Goal: Obtain resource: Obtain resource

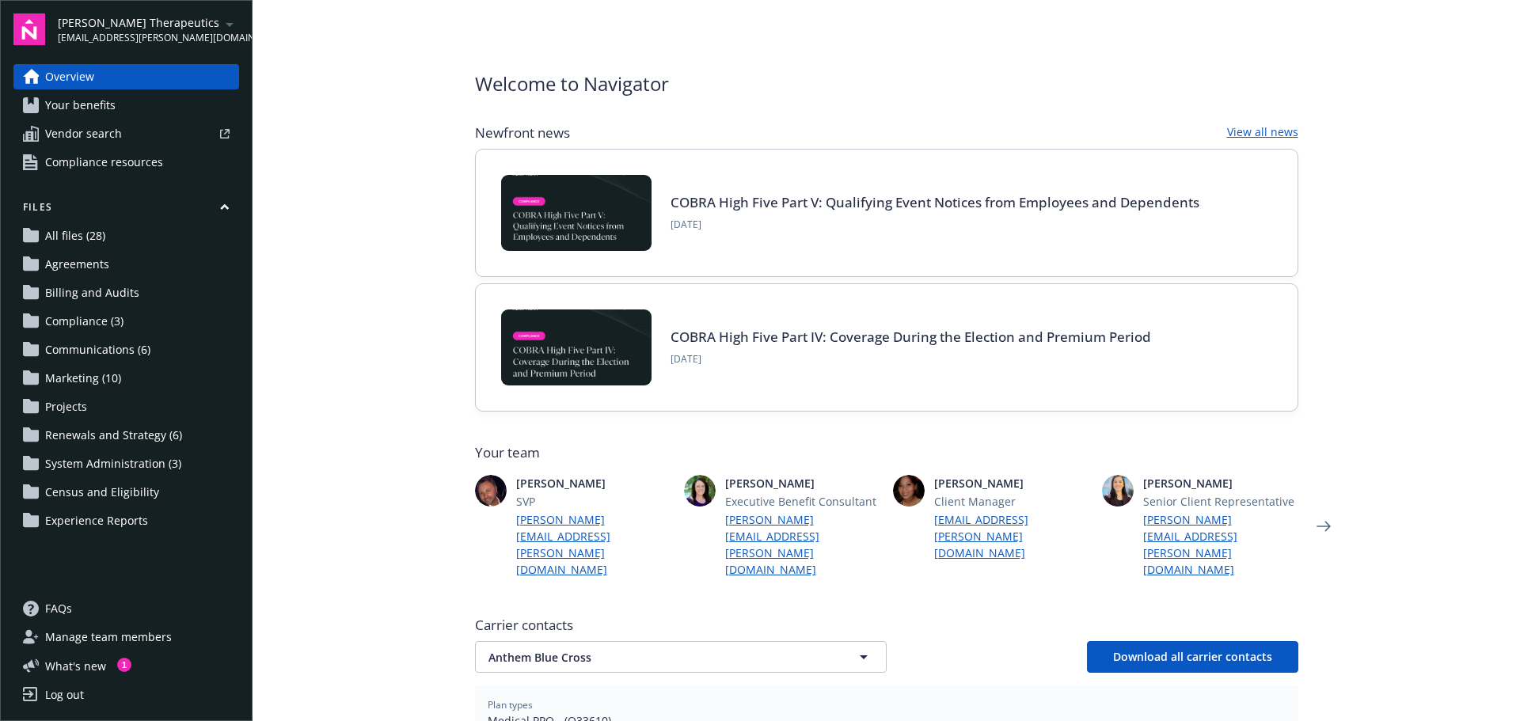
click at [120, 97] on link "Your benefits" at bounding box center [126, 105] width 226 height 25
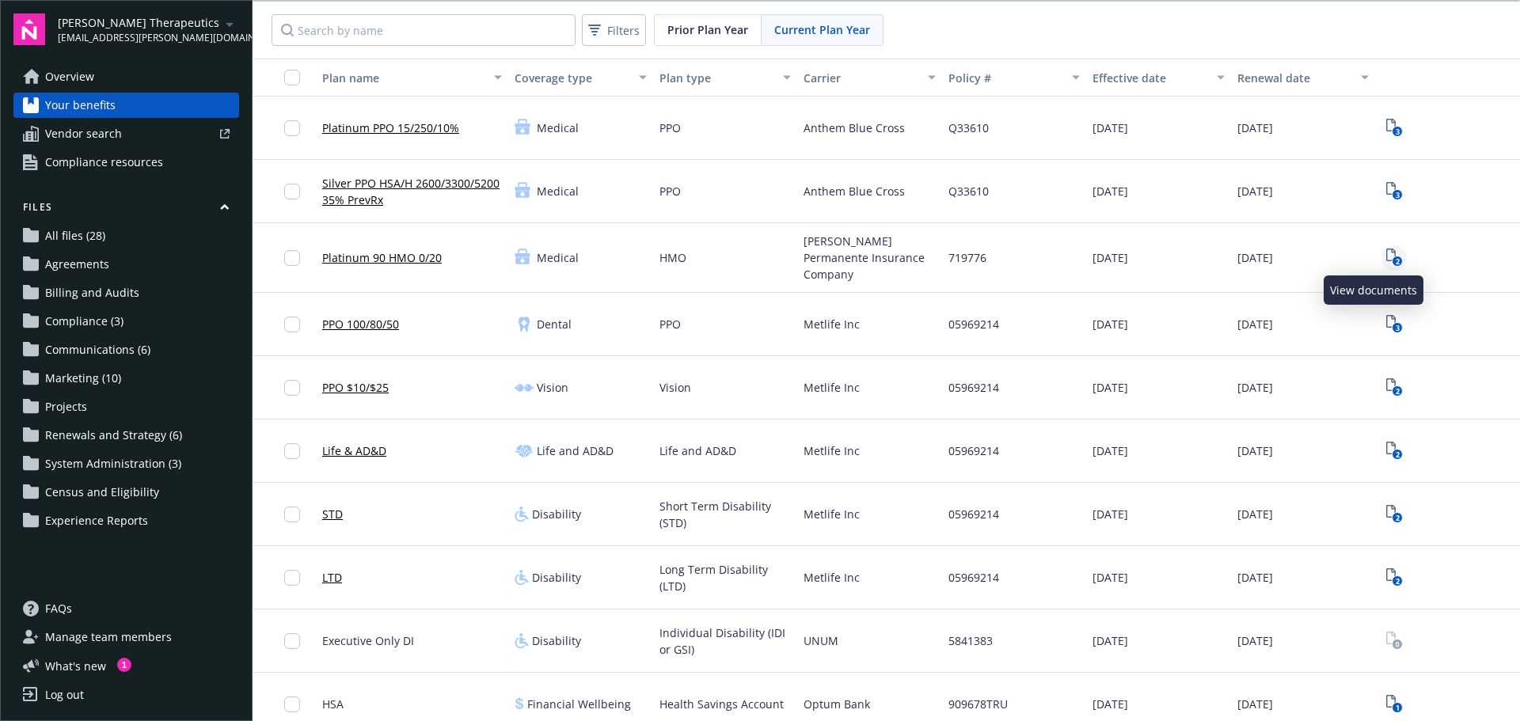
click at [1386, 251] on icon "2" at bounding box center [1394, 258] width 17 height 18
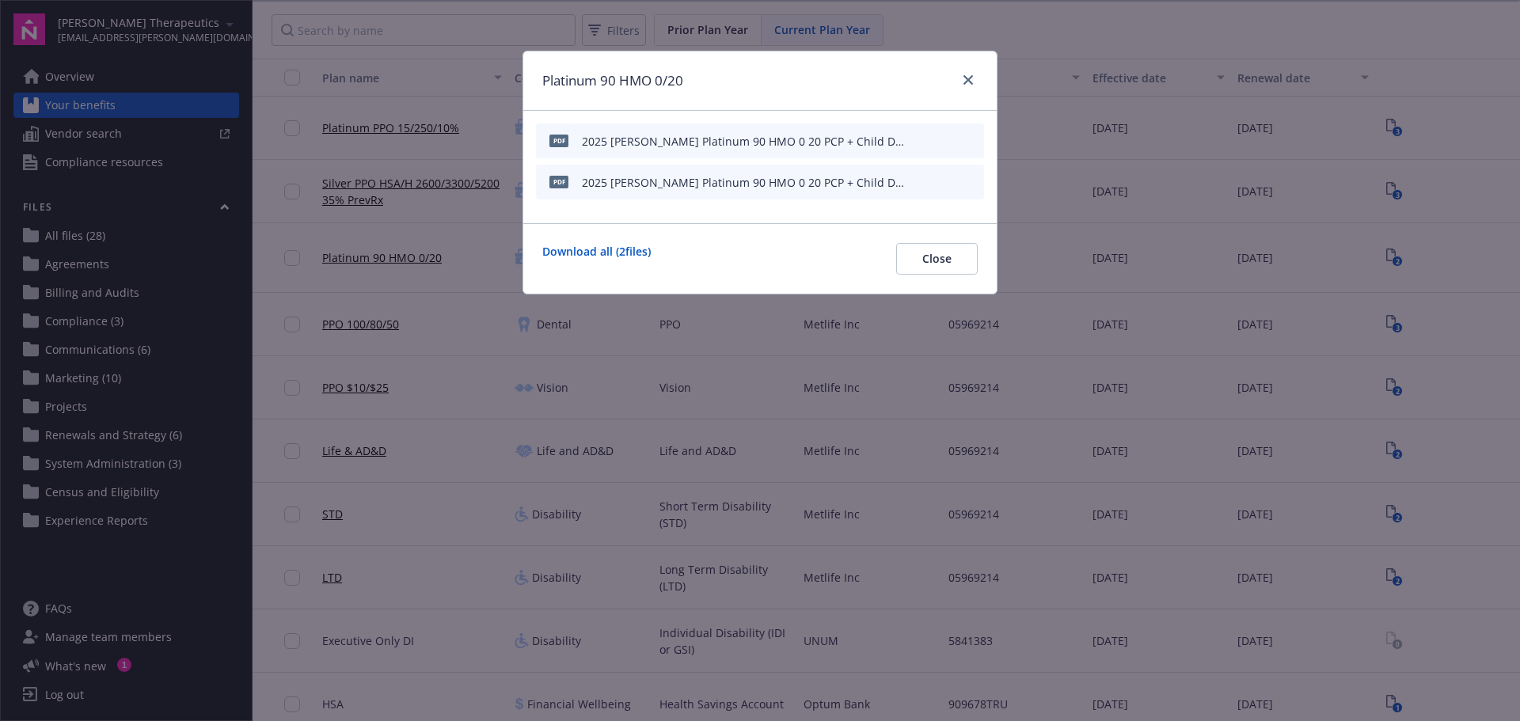
click at [937, 142] on div at bounding box center [947, 141] width 62 height 17
click at [942, 142] on icon "download file" at bounding box center [942, 140] width 13 height 13
click at [962, 83] on link "close" at bounding box center [967, 79] width 19 height 19
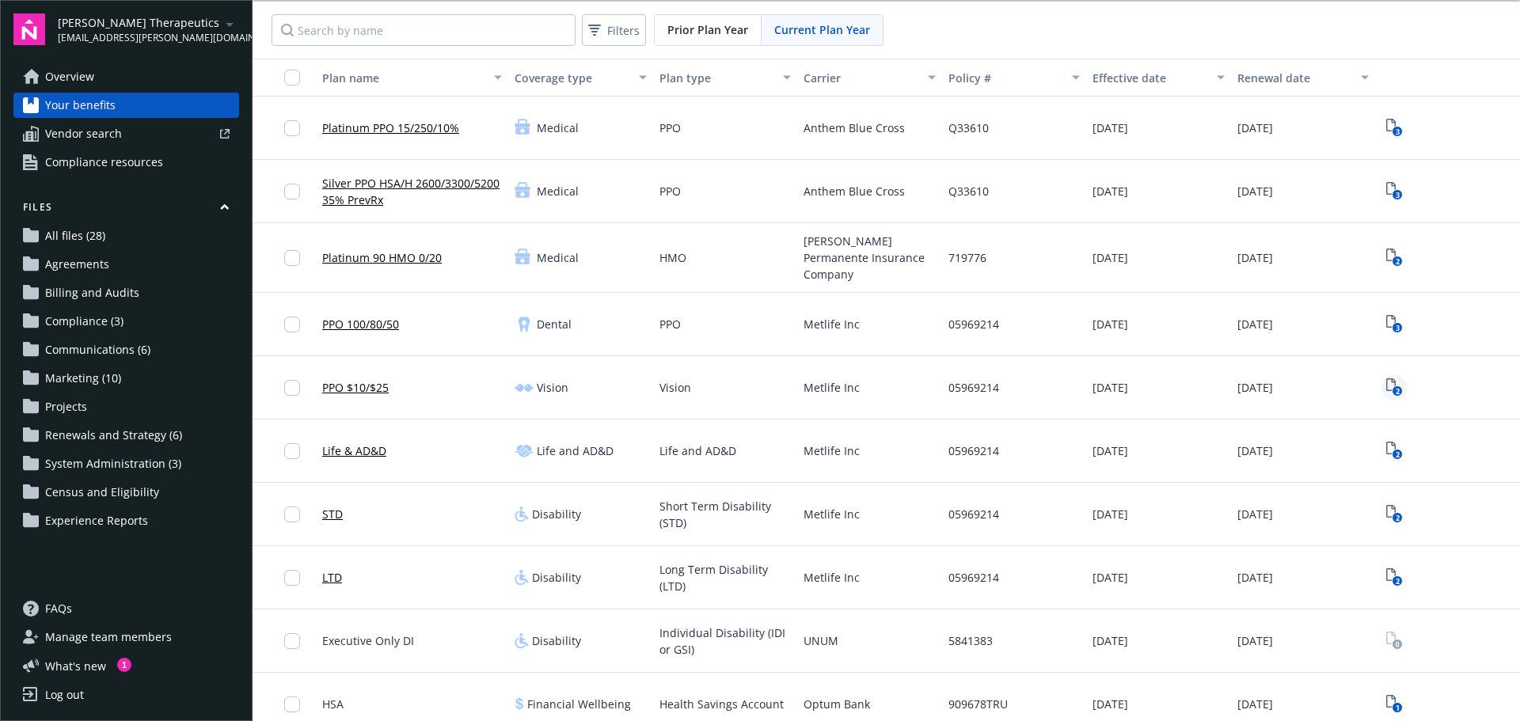
click at [1391, 386] on rect "View Plan Documents" at bounding box center [1396, 391] width 10 height 10
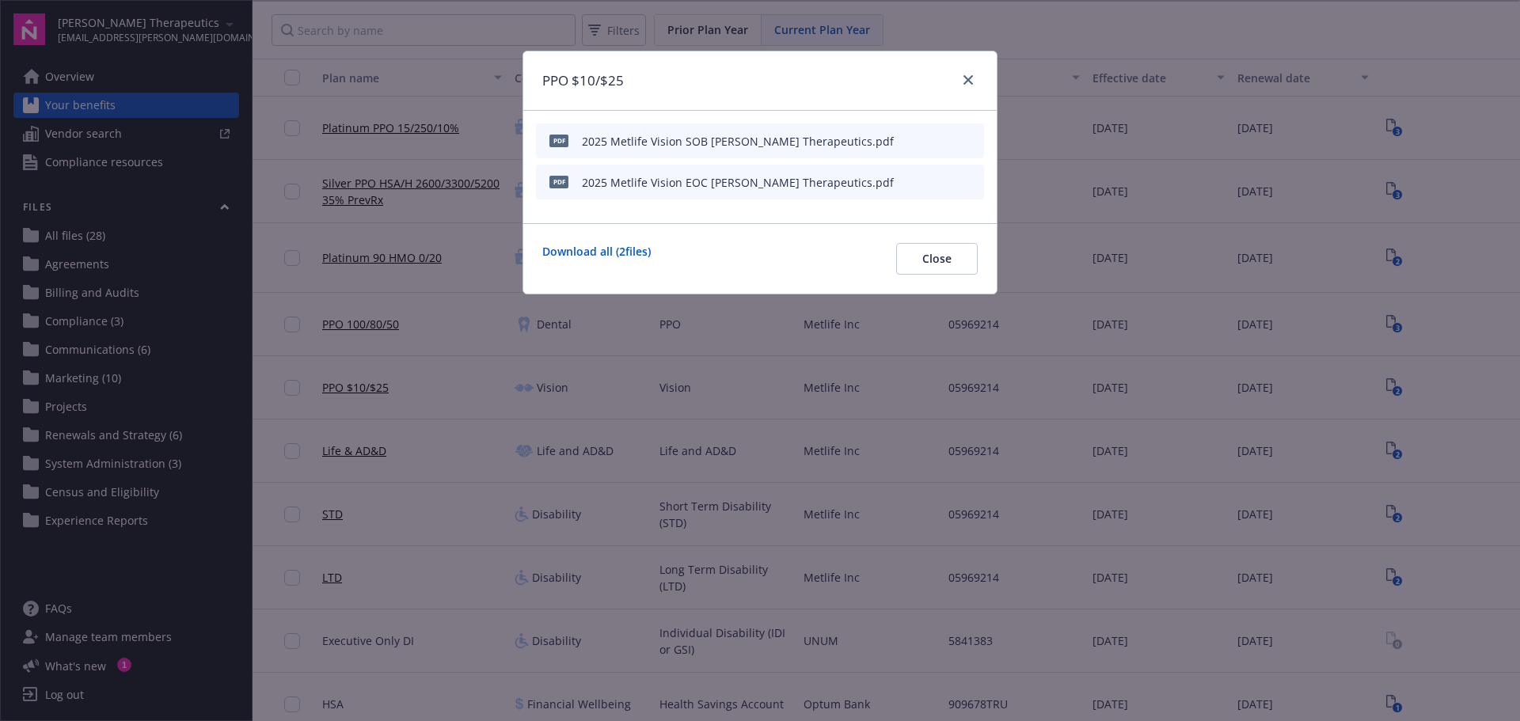
click at [1445, 292] on div "PPO $10/$25 pdf 2025 Metlife Vision SOB Vera Therapeutics.pdf pdf 2025 Metlife …" at bounding box center [760, 360] width 1520 height 721
click at [965, 74] on link "close" at bounding box center [967, 79] width 19 height 19
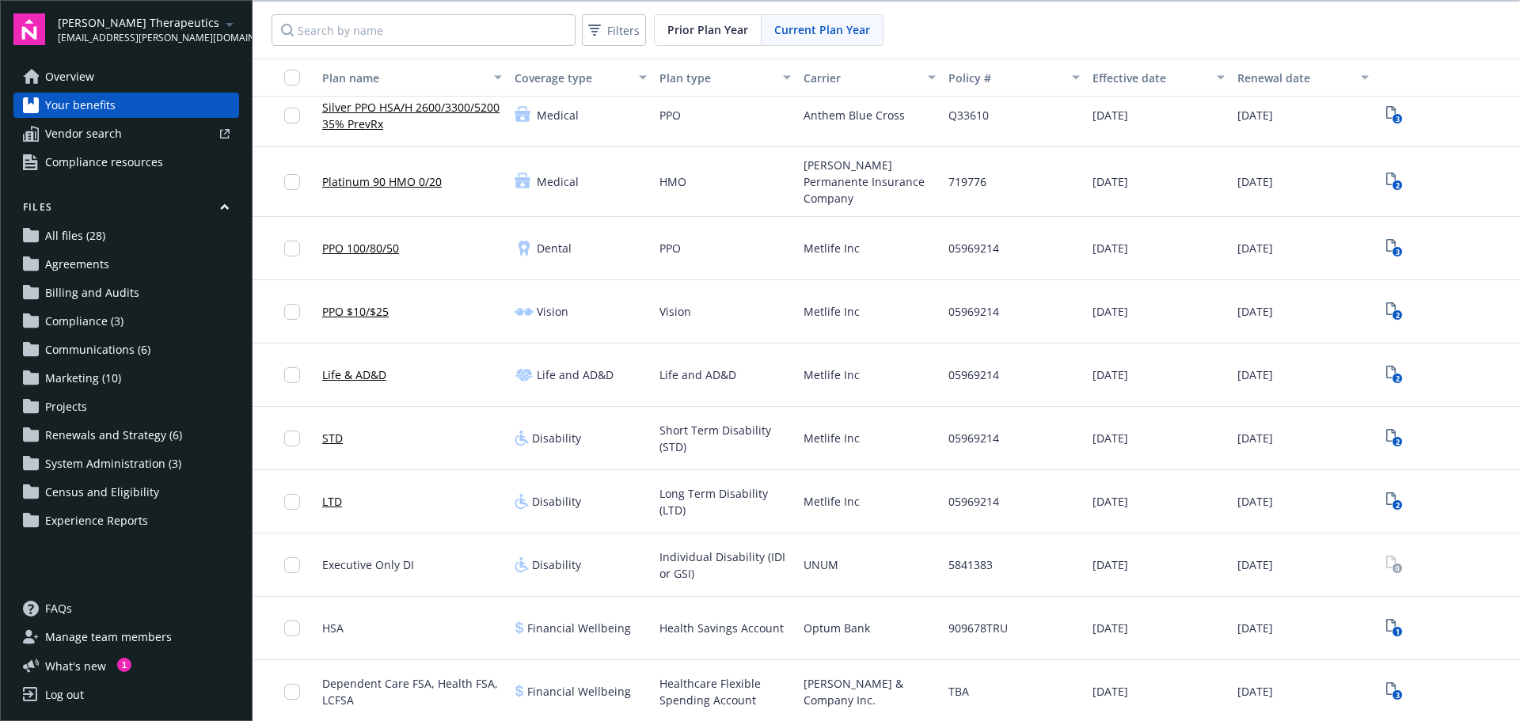
scroll to position [134, 0]
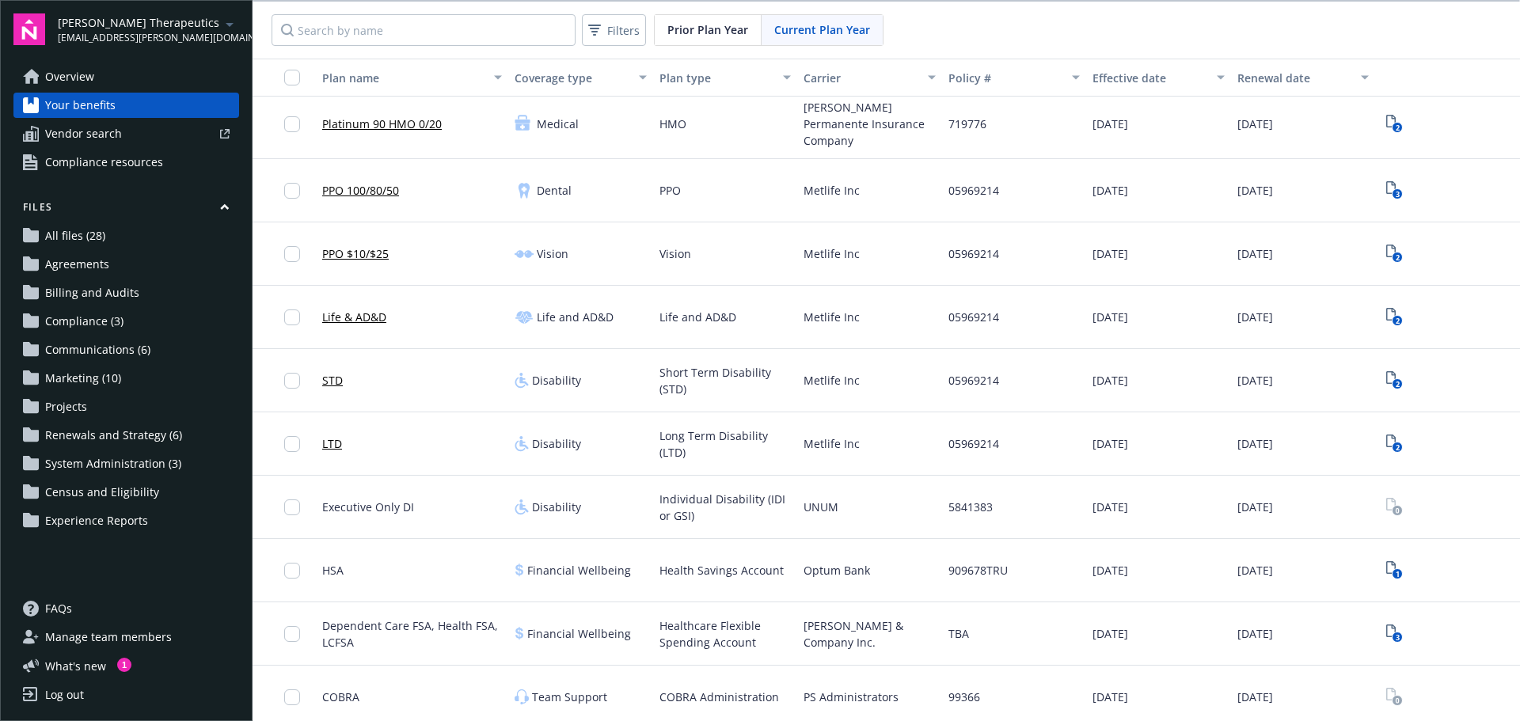
click at [152, 437] on span "Renewals and Strategy (6)" at bounding box center [113, 435] width 137 height 25
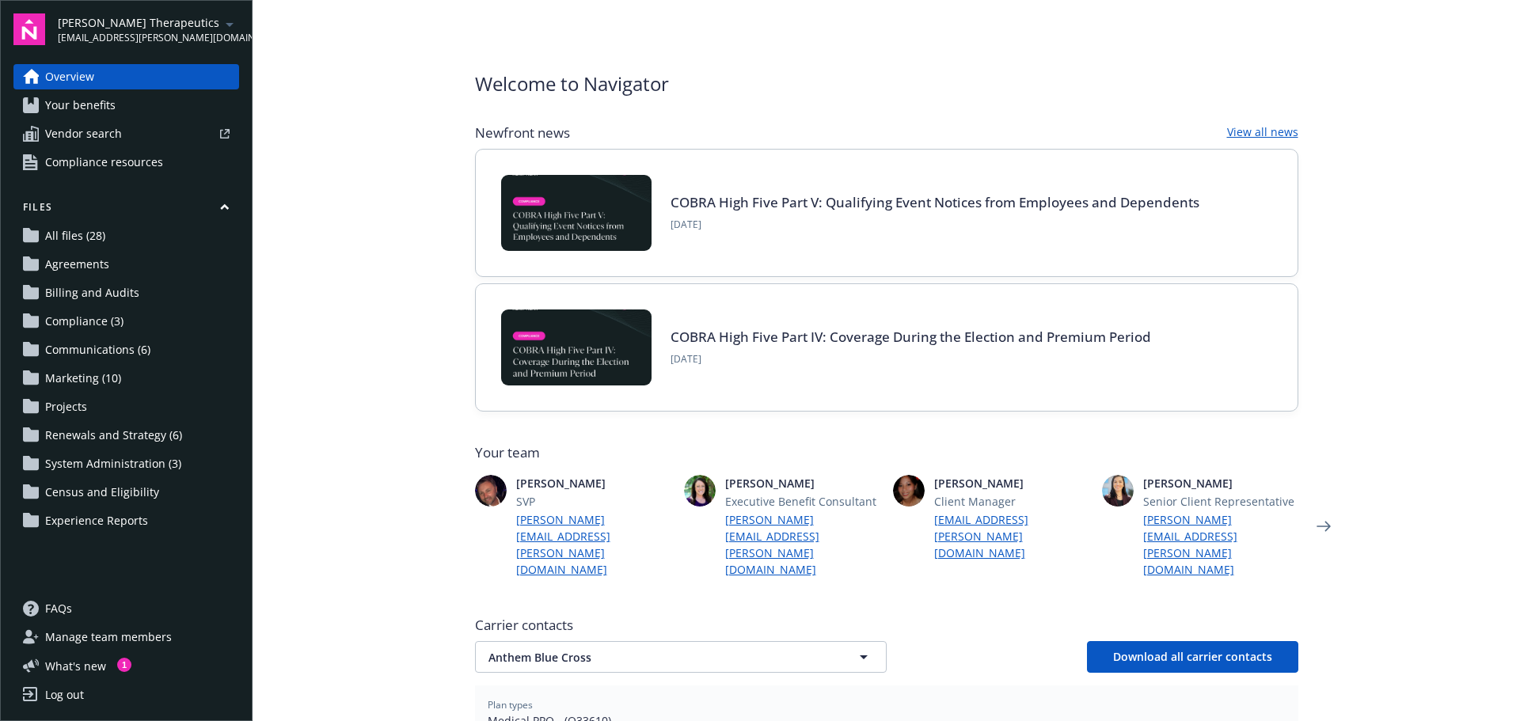
click at [104, 106] on span "Your benefits" at bounding box center [80, 105] width 70 height 25
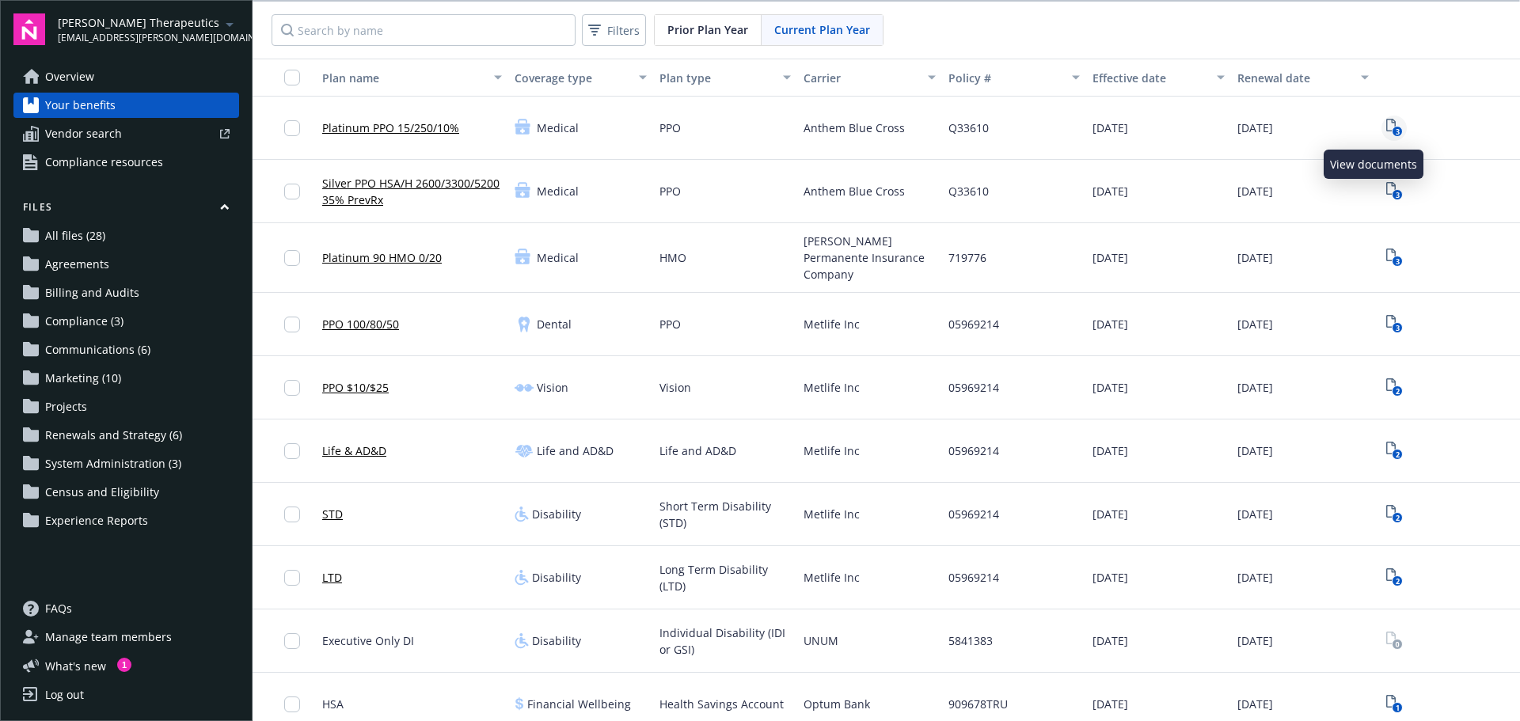
click at [1386, 128] on icon "3" at bounding box center [1394, 128] width 17 height 18
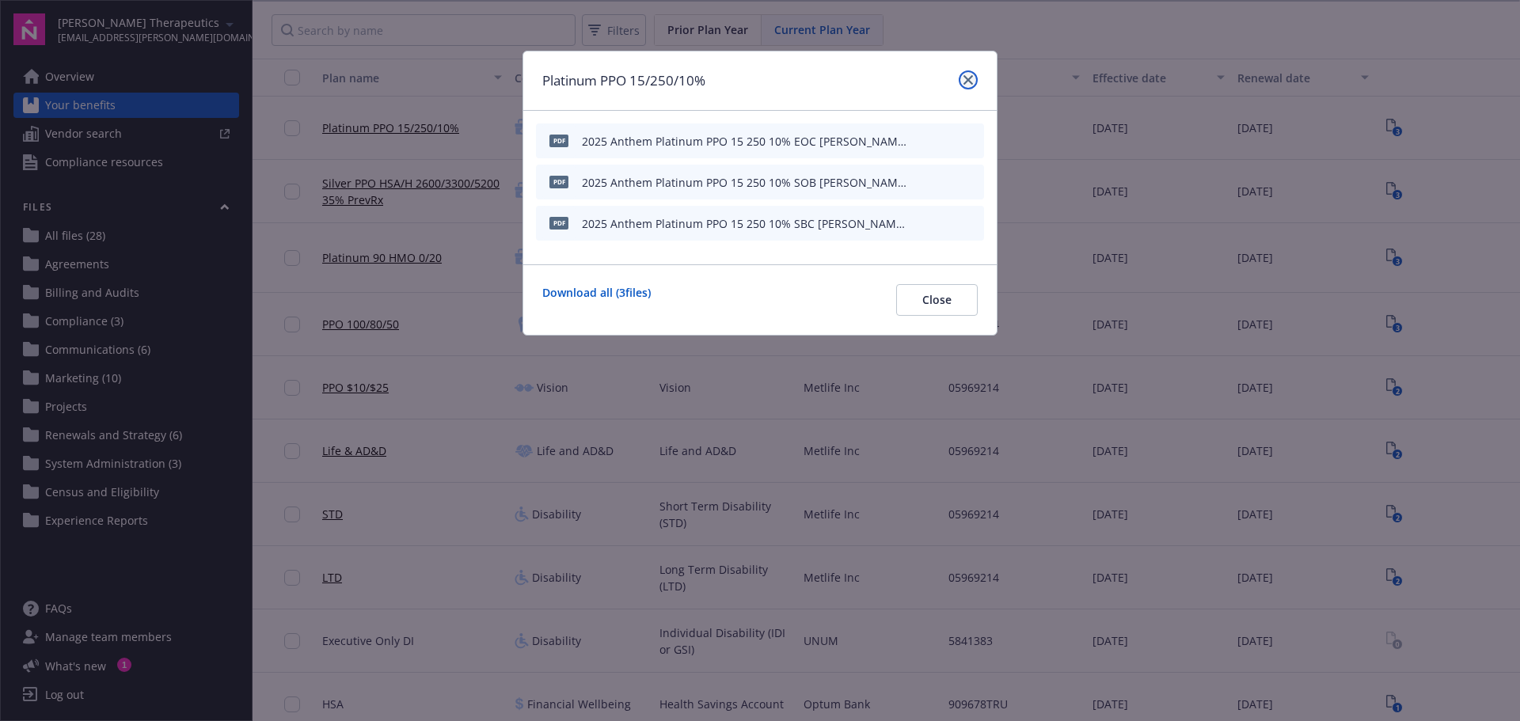
click at [962, 79] on link "close" at bounding box center [967, 79] width 19 height 19
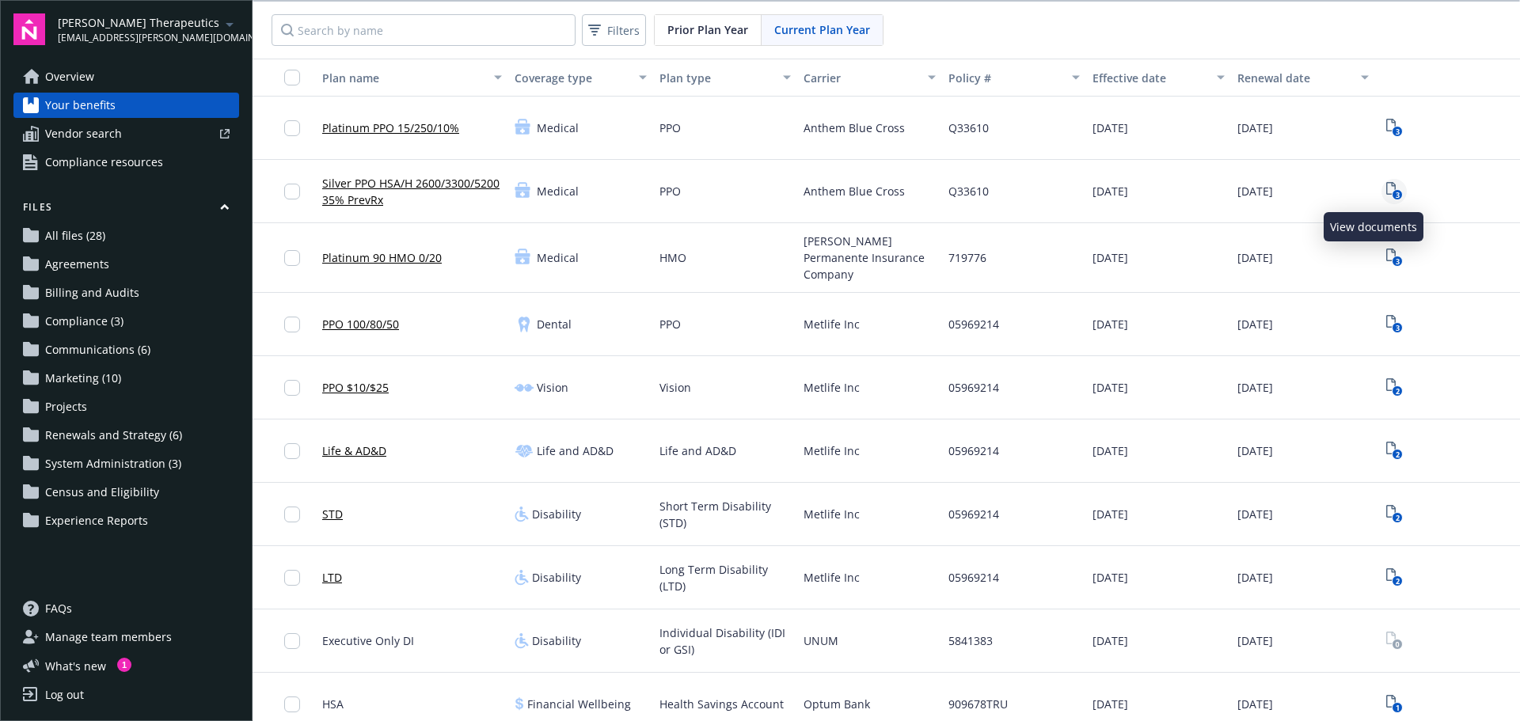
click at [1386, 188] on icon "3" at bounding box center [1394, 191] width 17 height 18
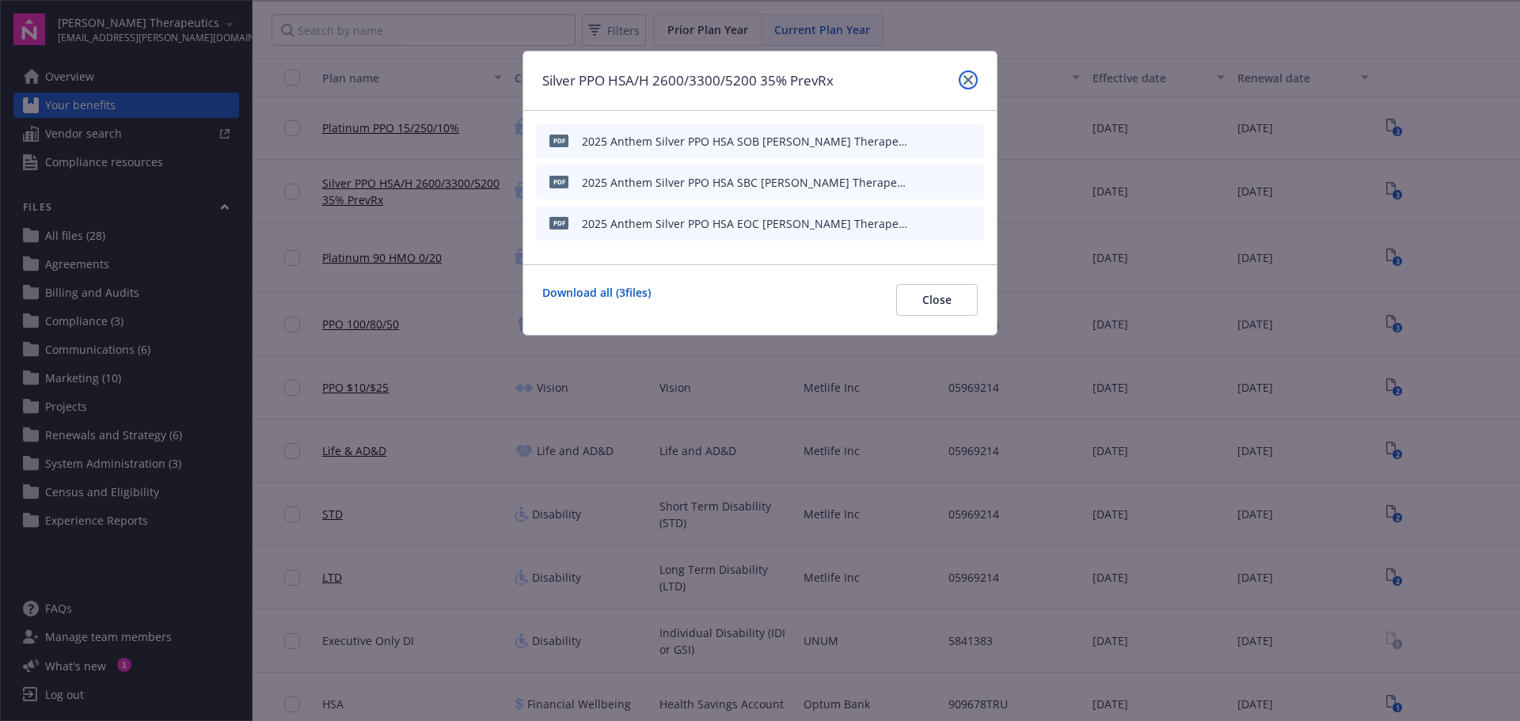
click at [973, 78] on link "close" at bounding box center [967, 79] width 19 height 19
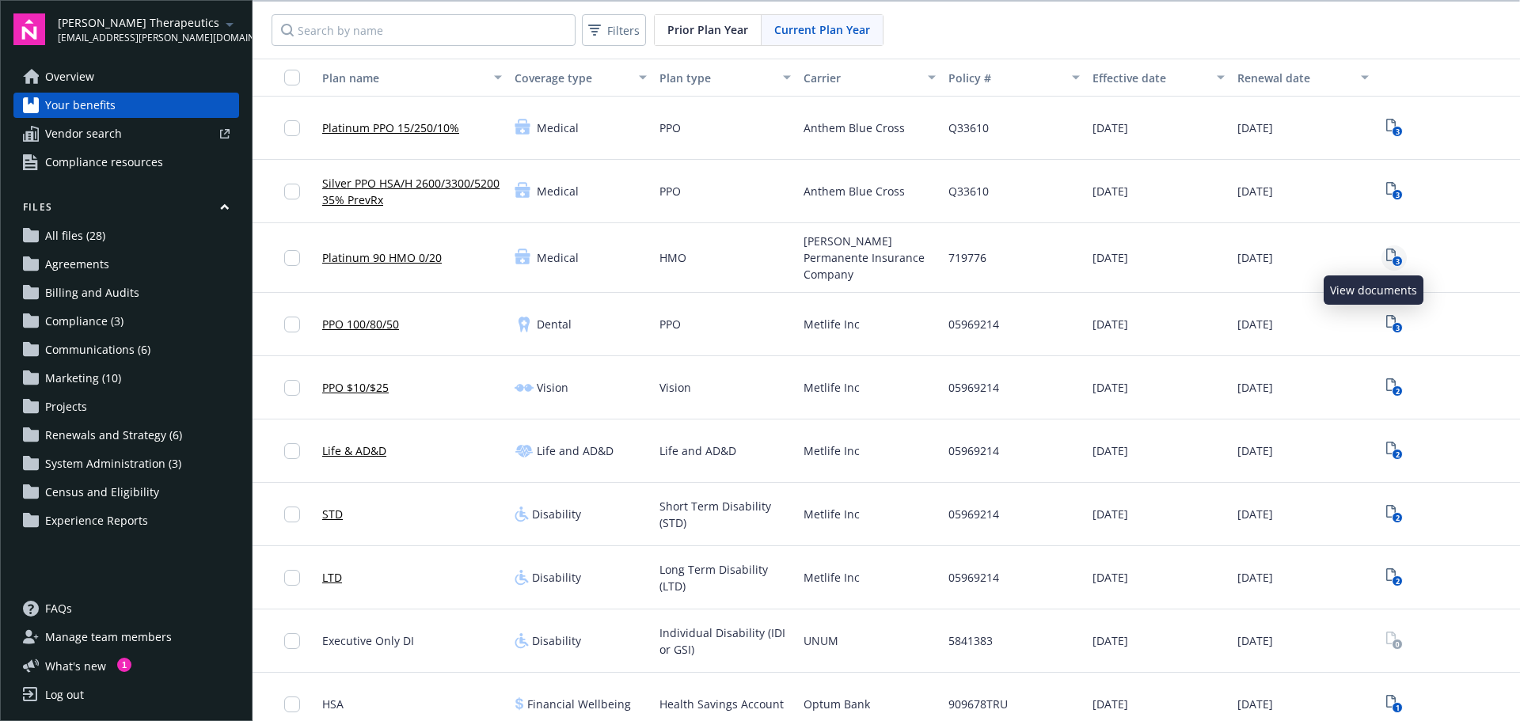
click at [1386, 249] on icon "3" at bounding box center [1394, 258] width 17 height 18
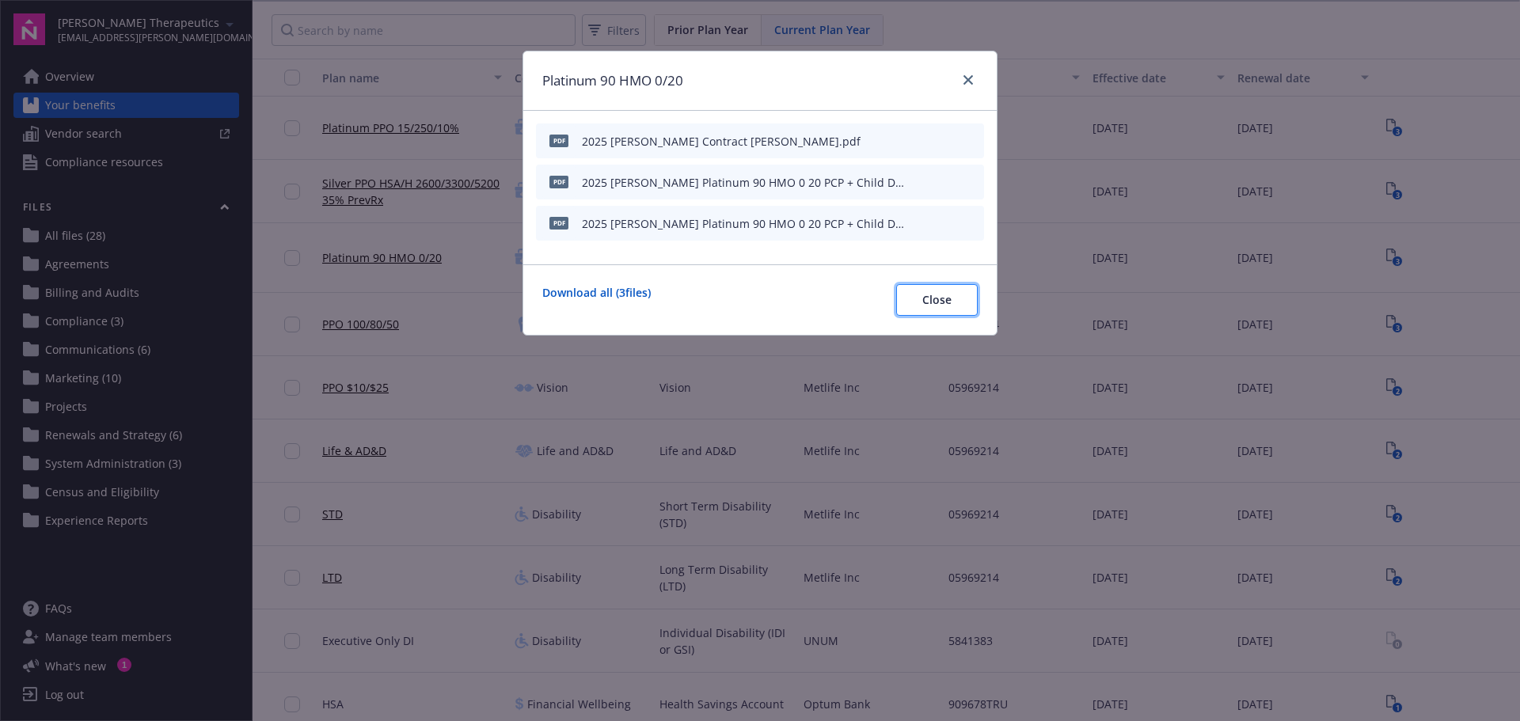
click at [971, 291] on button "Close" at bounding box center [937, 300] width 82 height 32
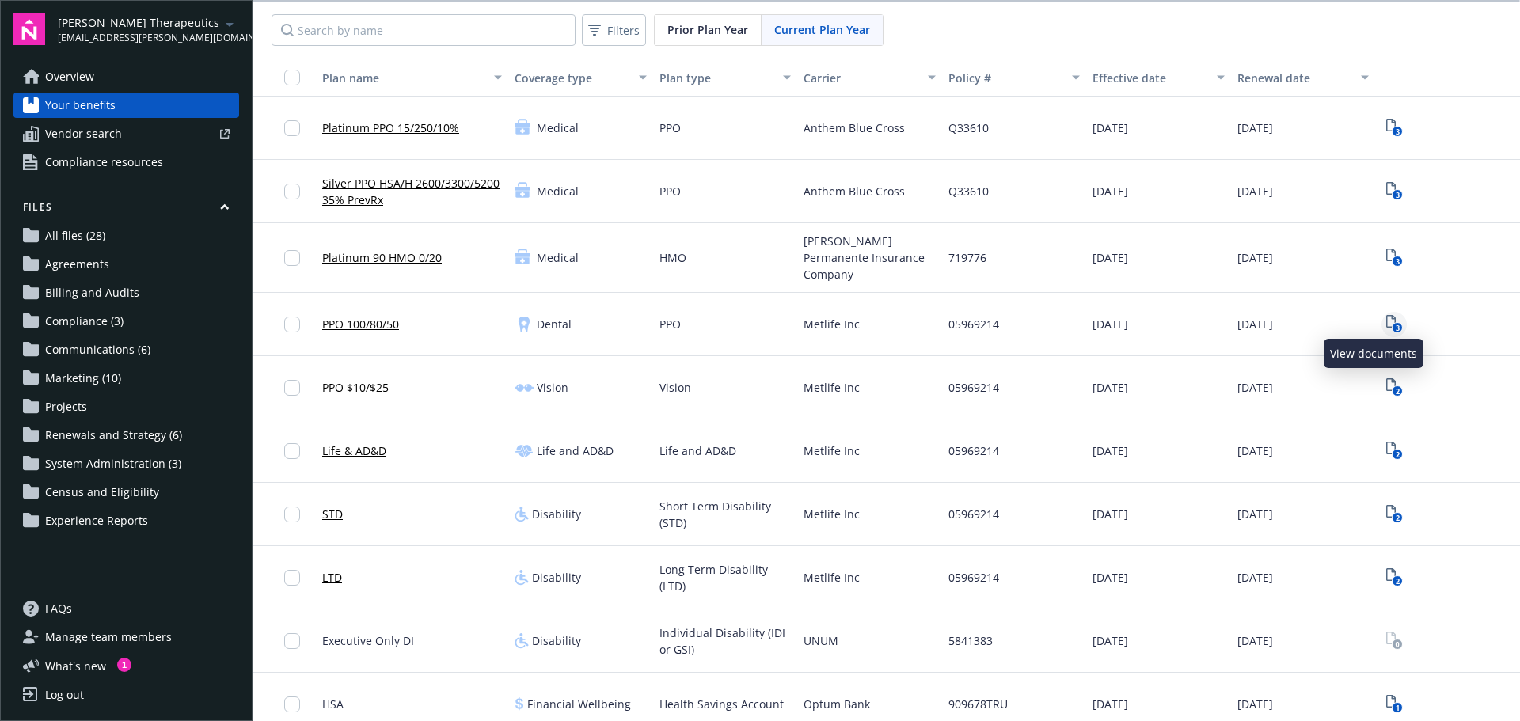
click at [1386, 319] on icon "3" at bounding box center [1394, 324] width 17 height 18
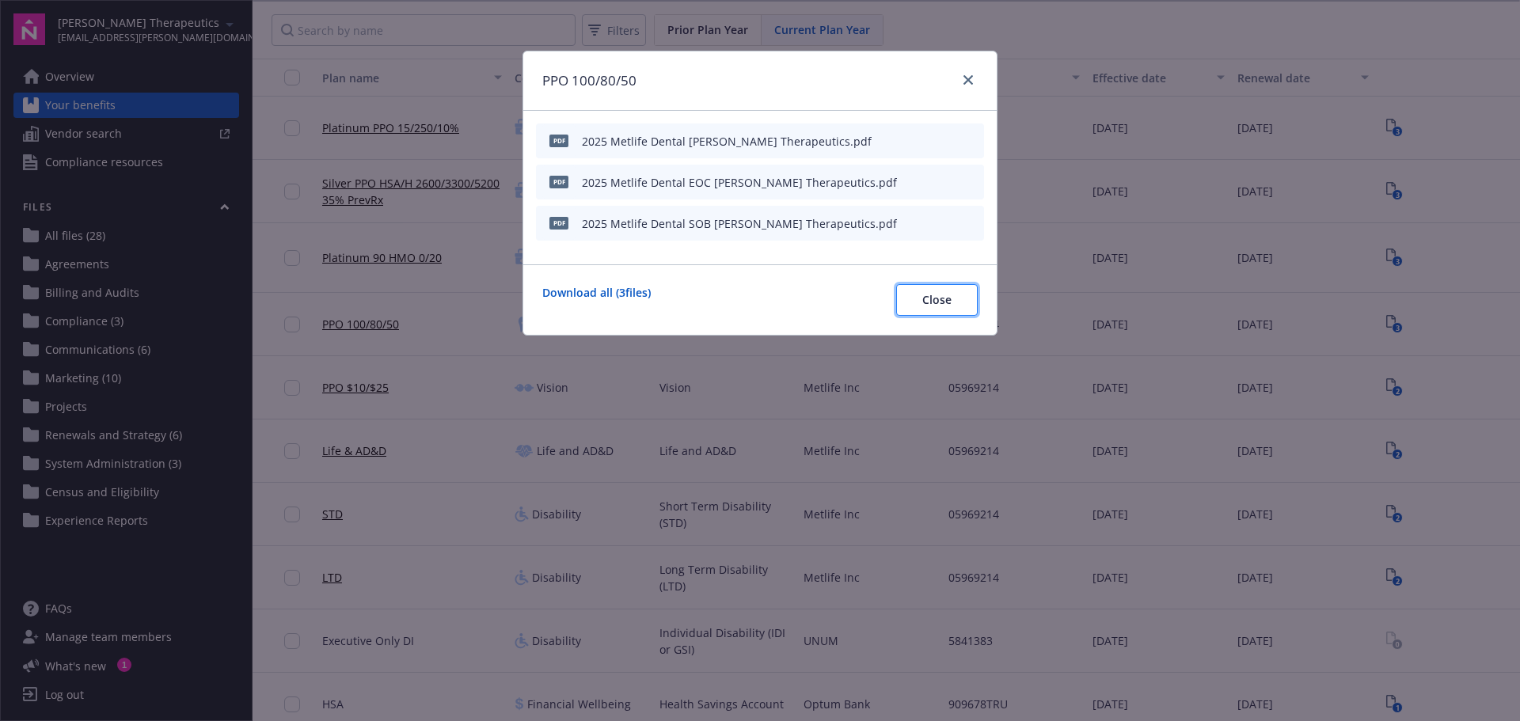
click at [970, 299] on button "Close" at bounding box center [937, 300] width 82 height 32
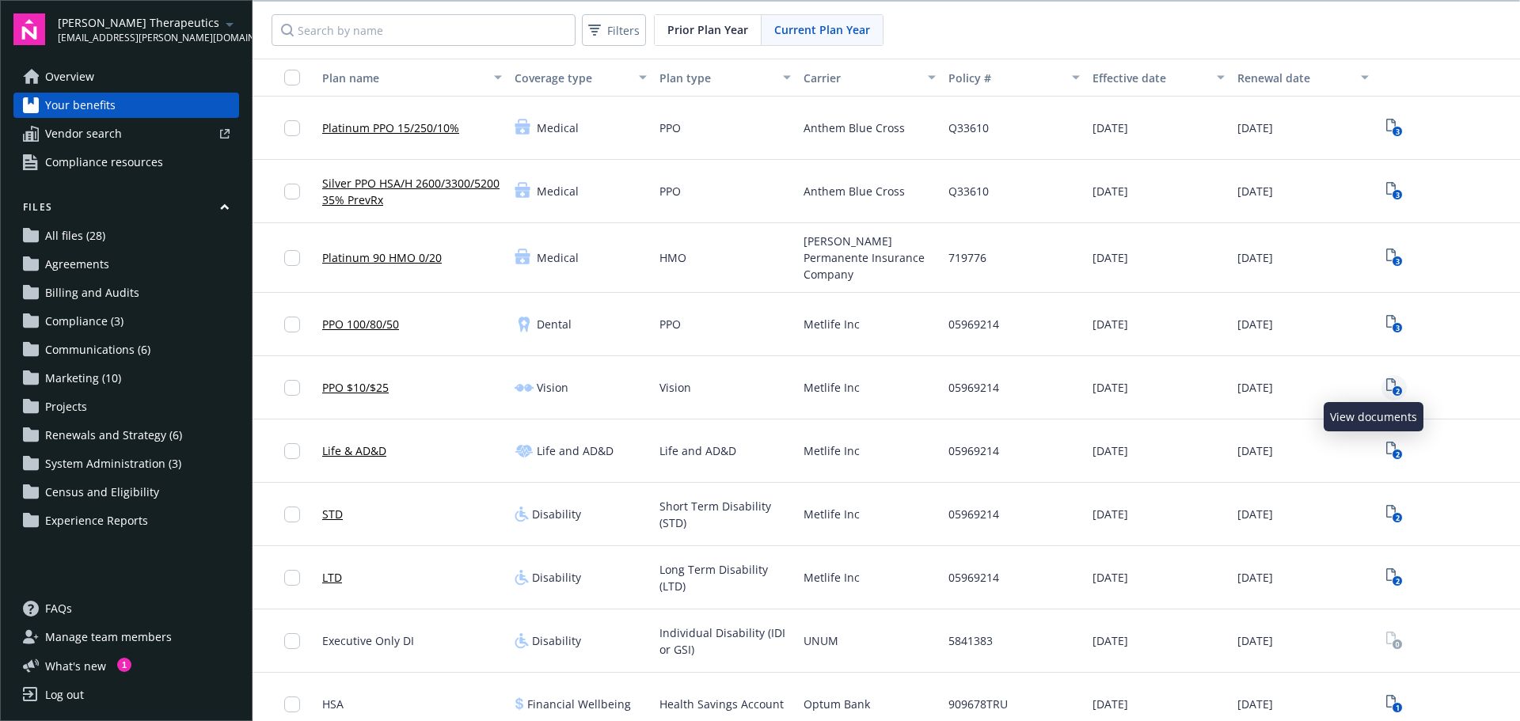
click at [1391, 386] on rect "View Plan Documents" at bounding box center [1396, 391] width 10 height 10
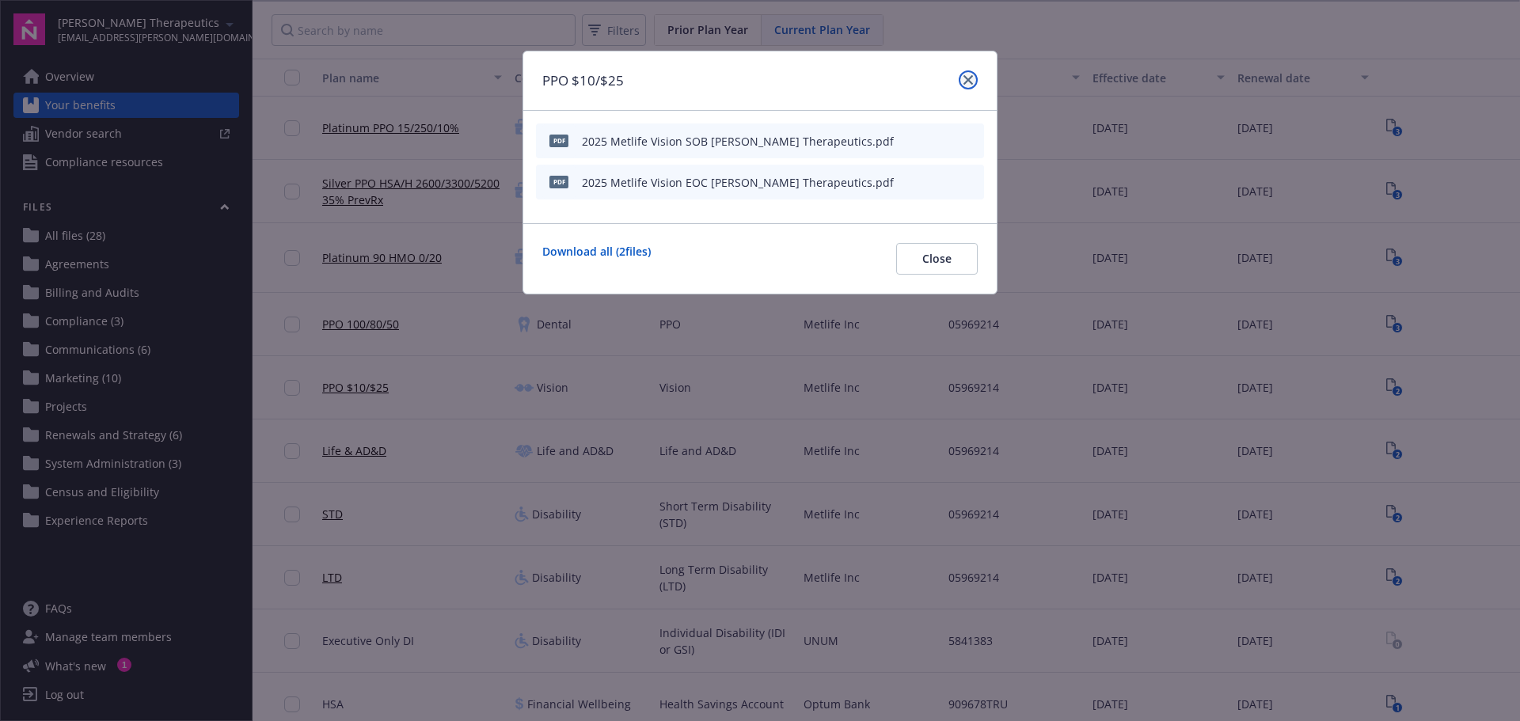
click at [971, 75] on icon "close" at bounding box center [967, 79] width 9 height 9
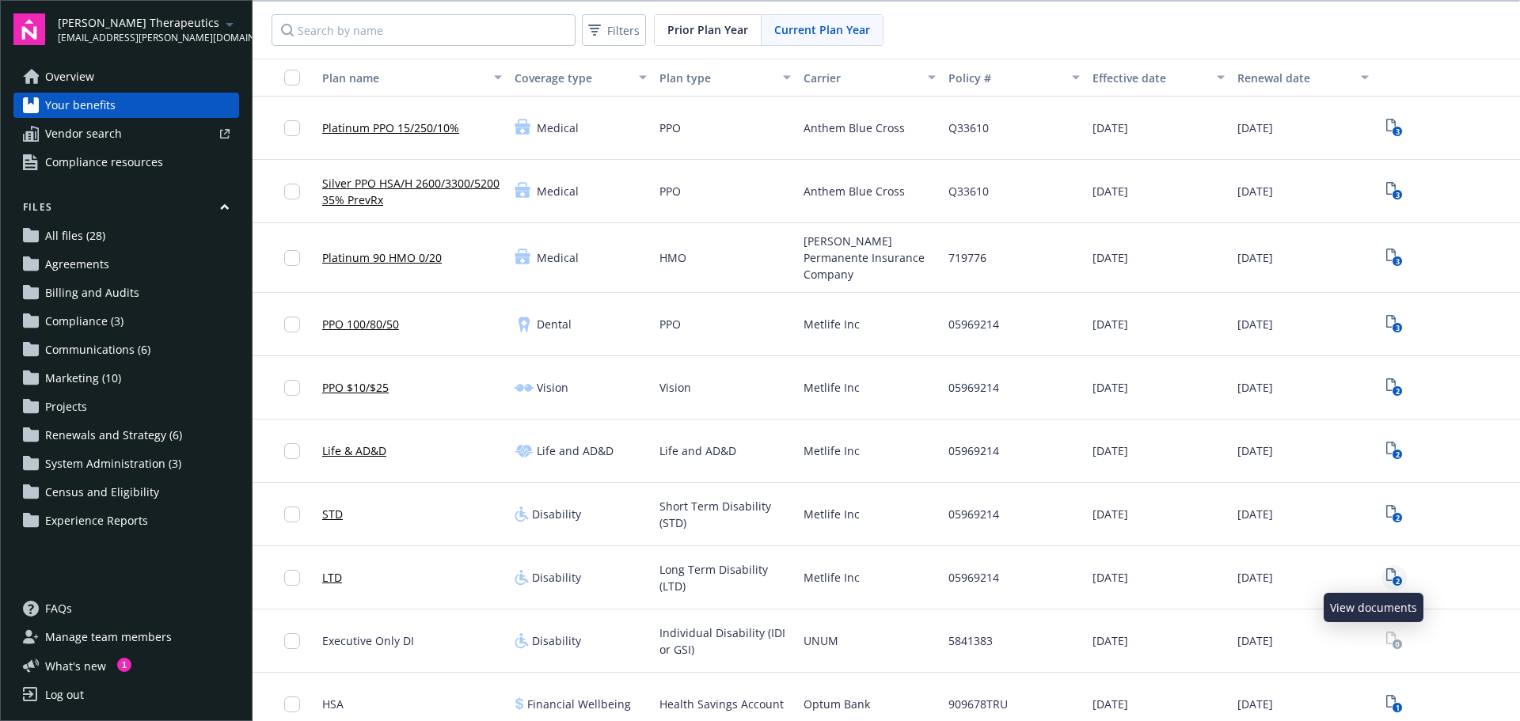
click at [1386, 570] on icon "2" at bounding box center [1394, 577] width 17 height 18
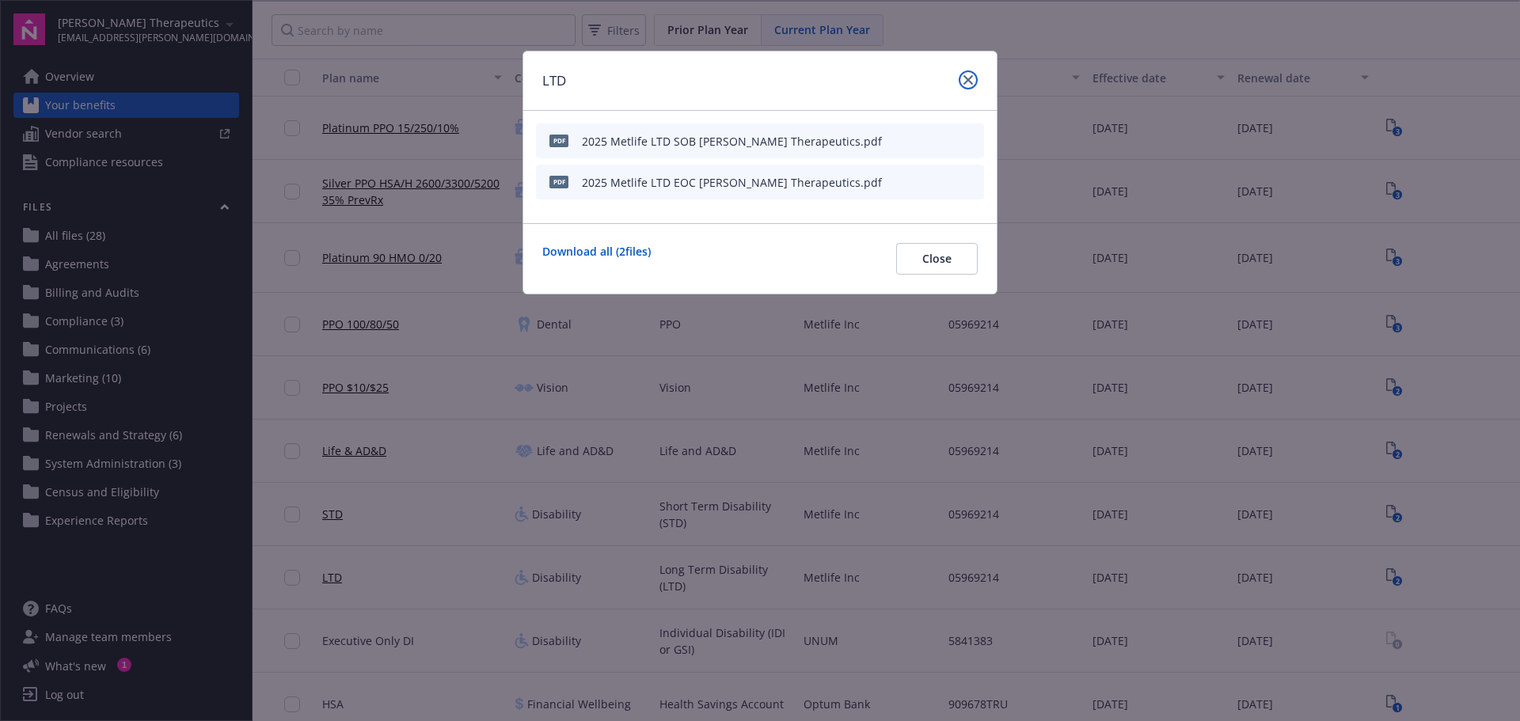
click at [961, 79] on link "close" at bounding box center [967, 79] width 19 height 19
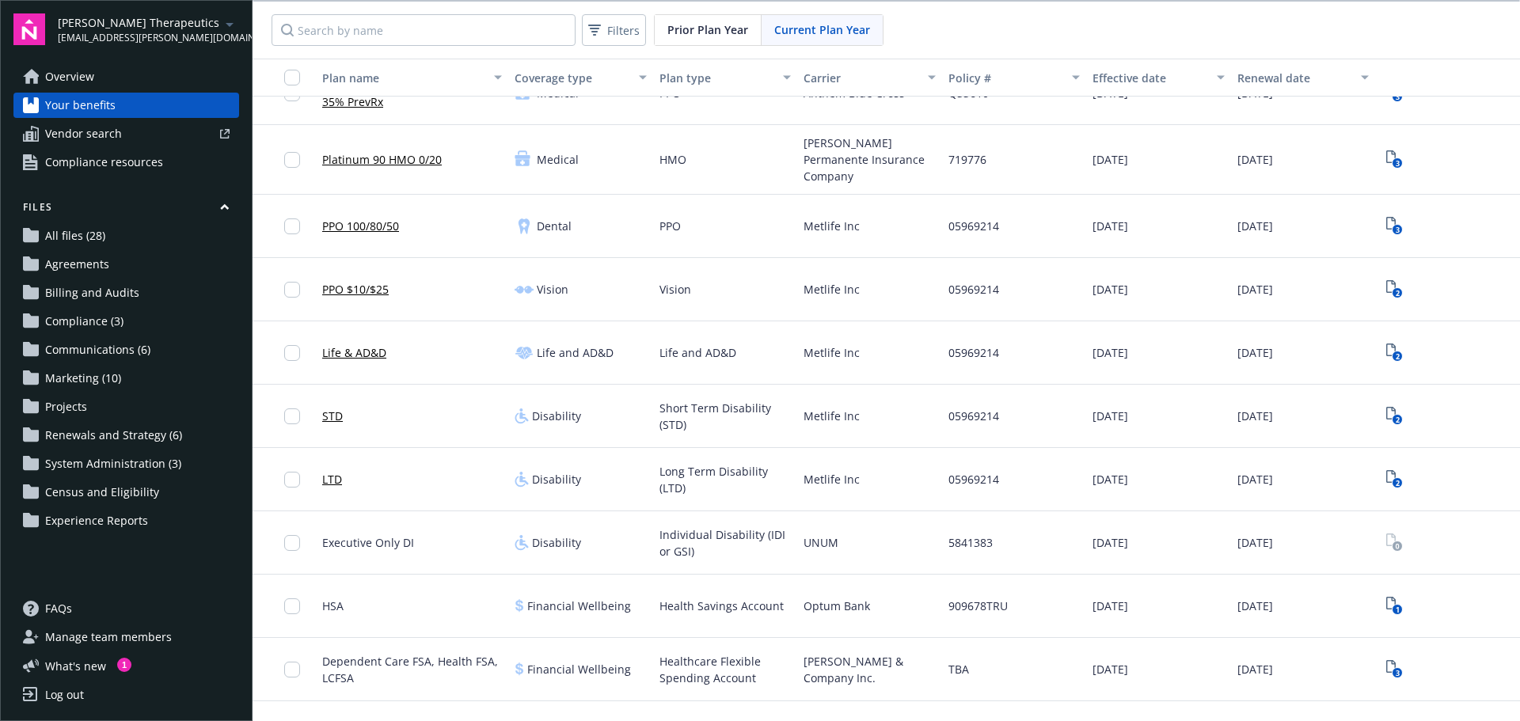
scroll to position [134, 0]
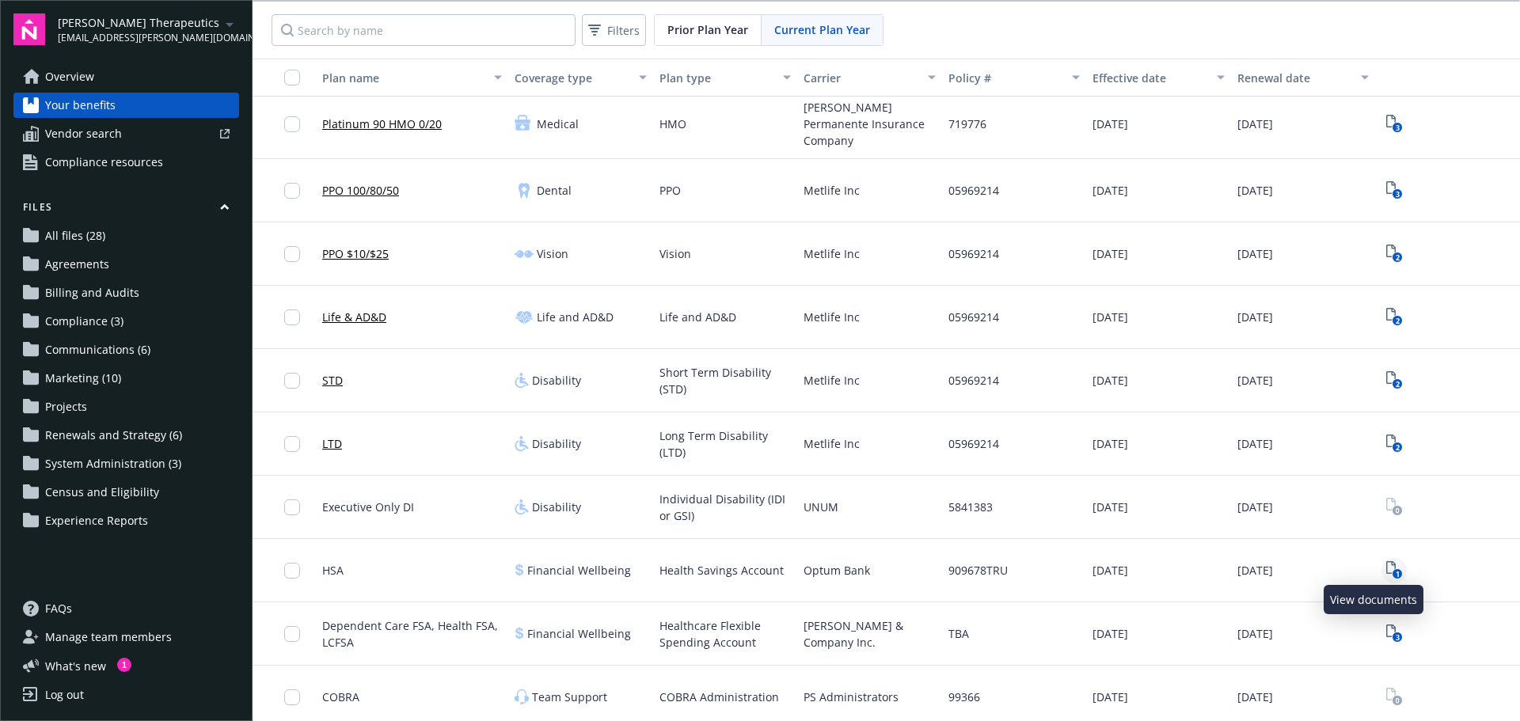
click at [1386, 561] on icon "1" at bounding box center [1394, 570] width 17 height 18
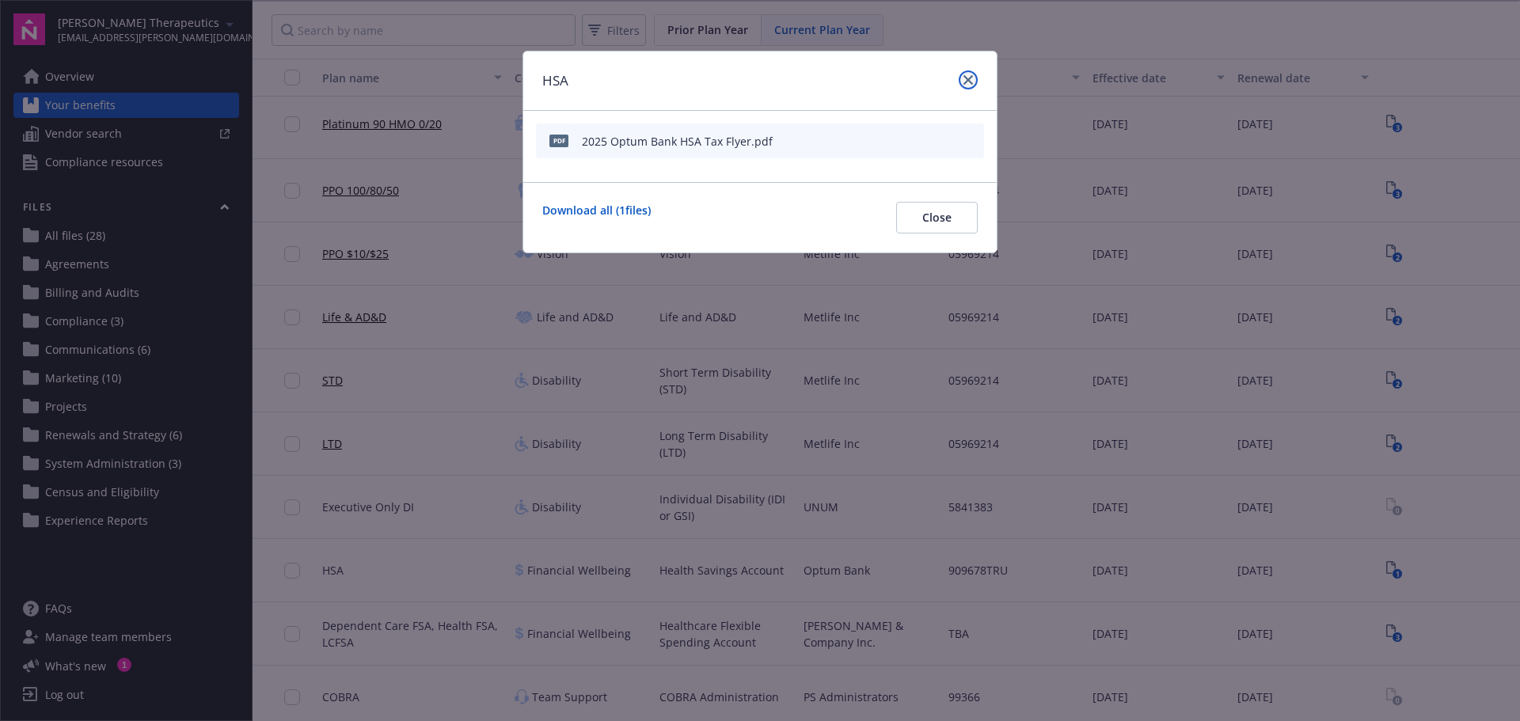
click at [973, 83] on link "close" at bounding box center [967, 79] width 19 height 19
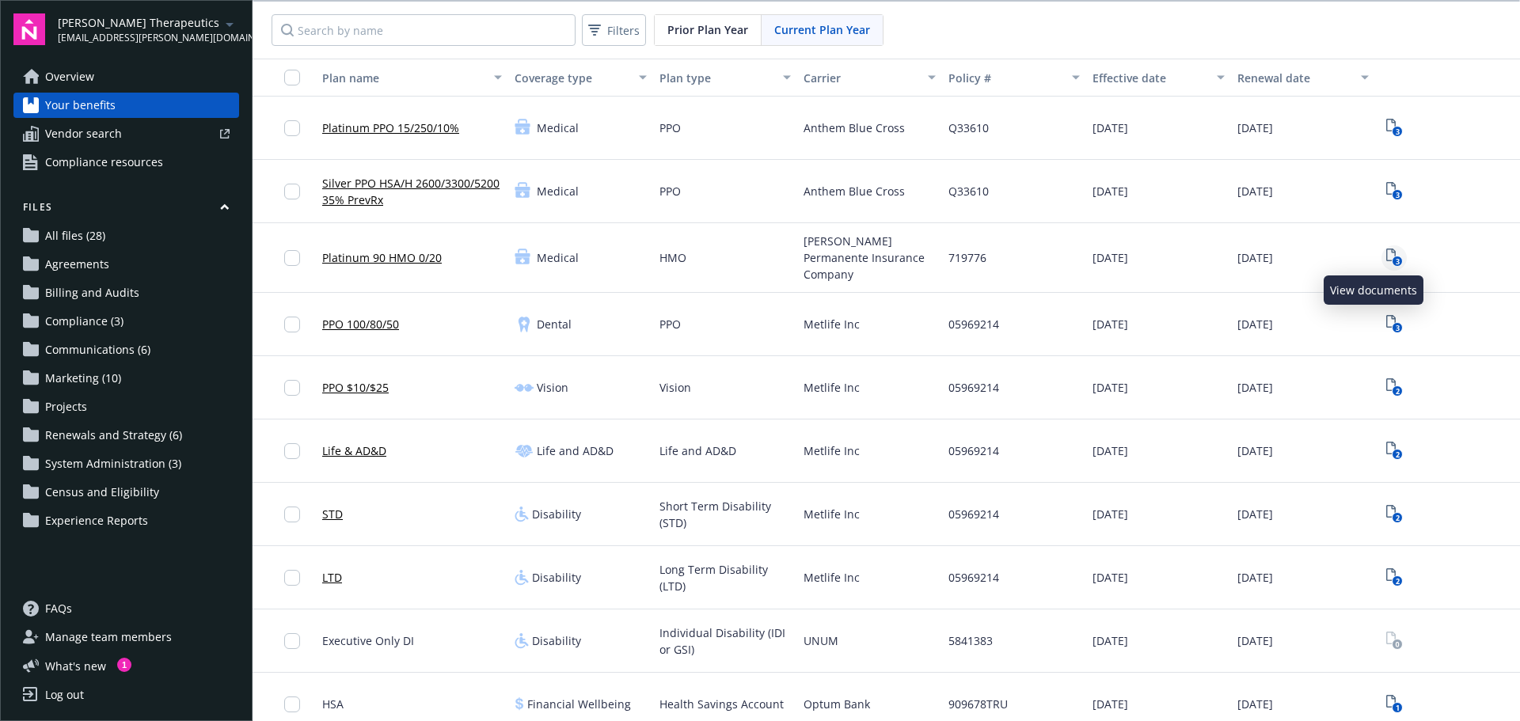
click at [1386, 252] on icon "3" at bounding box center [1394, 258] width 17 height 18
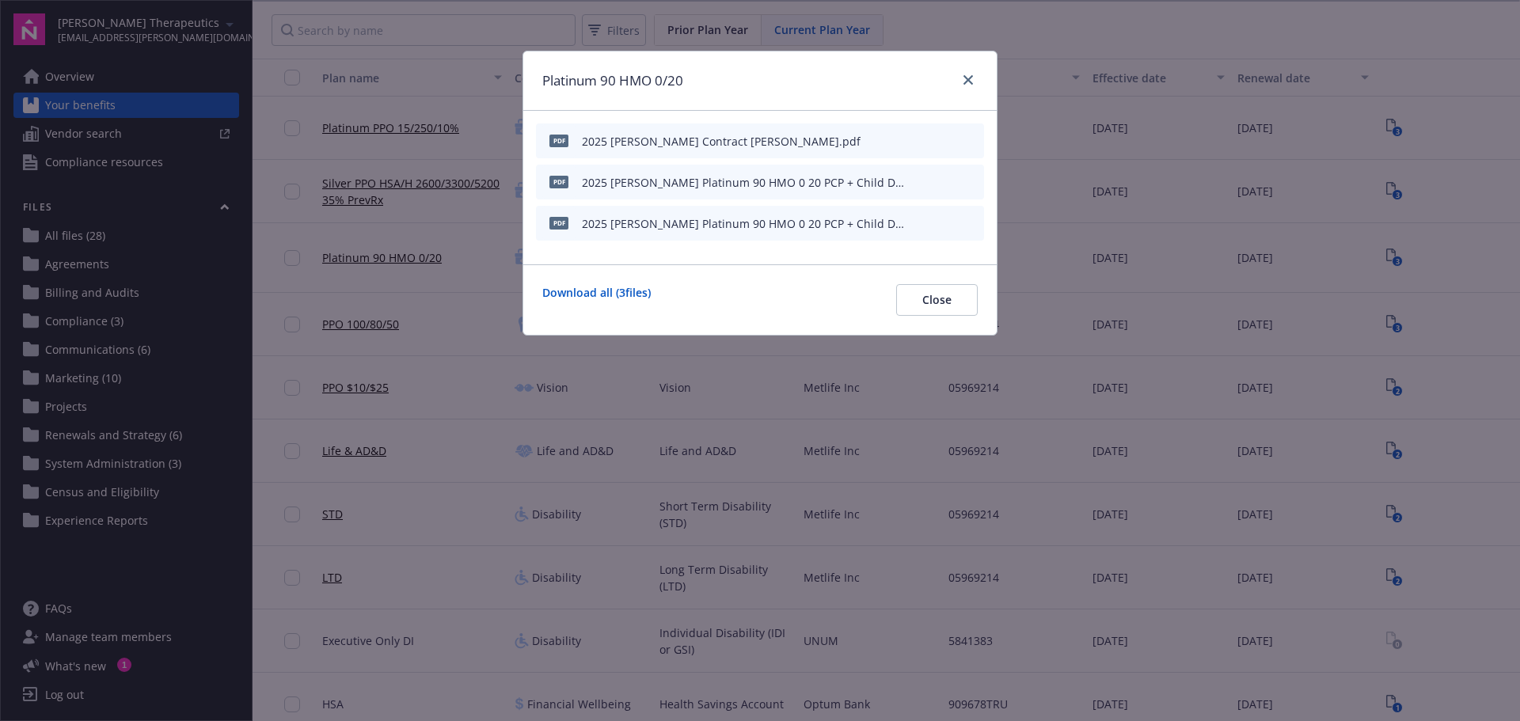
click at [943, 146] on button at bounding box center [944, 141] width 13 height 17
click at [943, 139] on icon "download file" at bounding box center [943, 138] width 10 height 9
click at [1386, 74] on div "Platinum 90 HMO 0/20 pdf 2025 [PERSON_NAME] Contract [PERSON_NAME].pdf pdf 2025…" at bounding box center [760, 360] width 1520 height 721
click at [981, 77] on div "Platinum 90 HMO 0/20" at bounding box center [759, 80] width 473 height 59
click at [971, 78] on icon "close" at bounding box center [967, 79] width 9 height 9
